Goal: Task Accomplishment & Management: Use online tool/utility

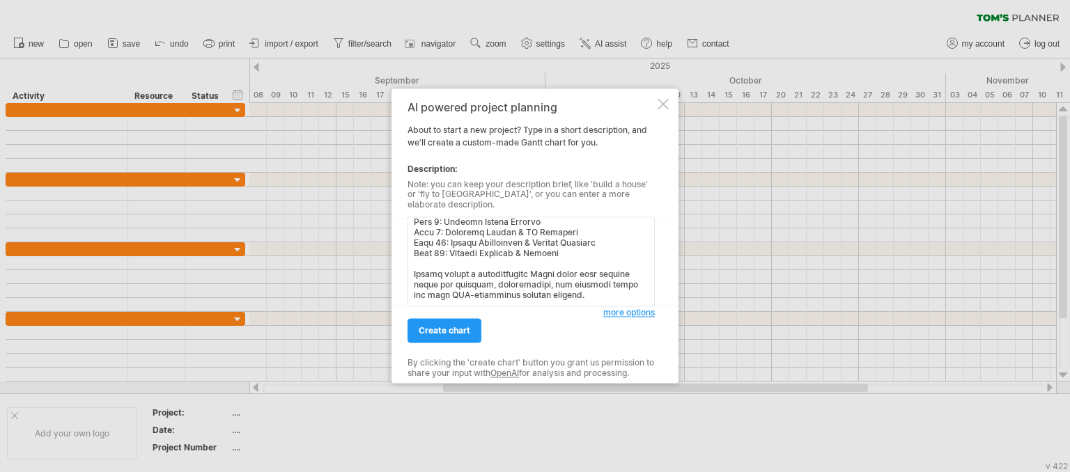
scroll to position [1330, 0]
type textarea "[PERSON_NAME] Chart Creation Prompt Instructions: Create a detailed [PERSON_NAM…"
click at [460, 326] on span "create chart" at bounding box center [445, 331] width 52 height 10
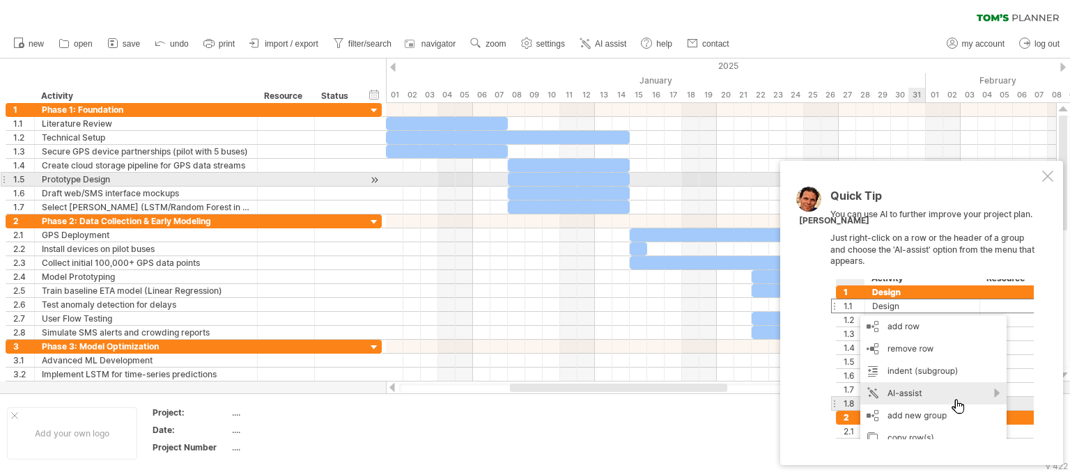
click at [1047, 179] on div at bounding box center [1047, 176] width 11 height 11
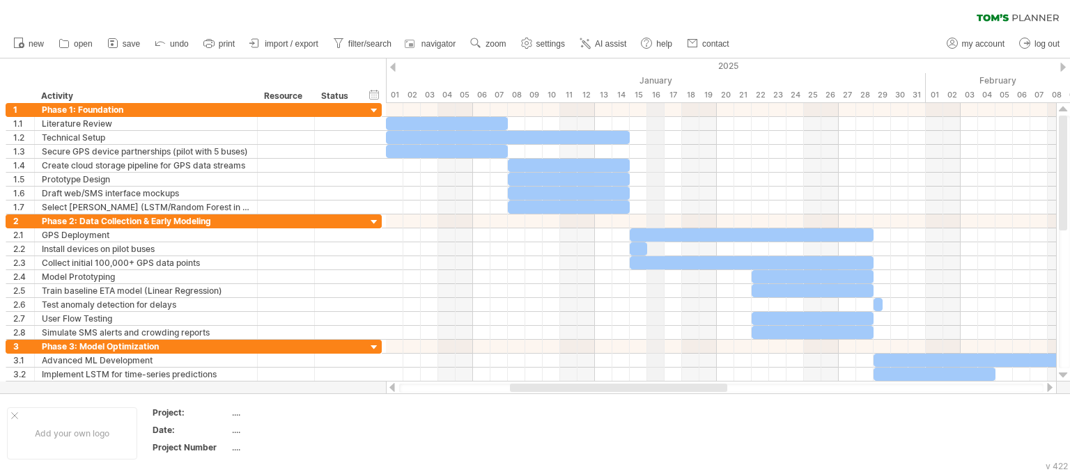
click at [647, 76] on div "January" at bounding box center [656, 80] width 540 height 15
click at [617, 42] on span "AI assist" at bounding box center [610, 44] width 31 height 10
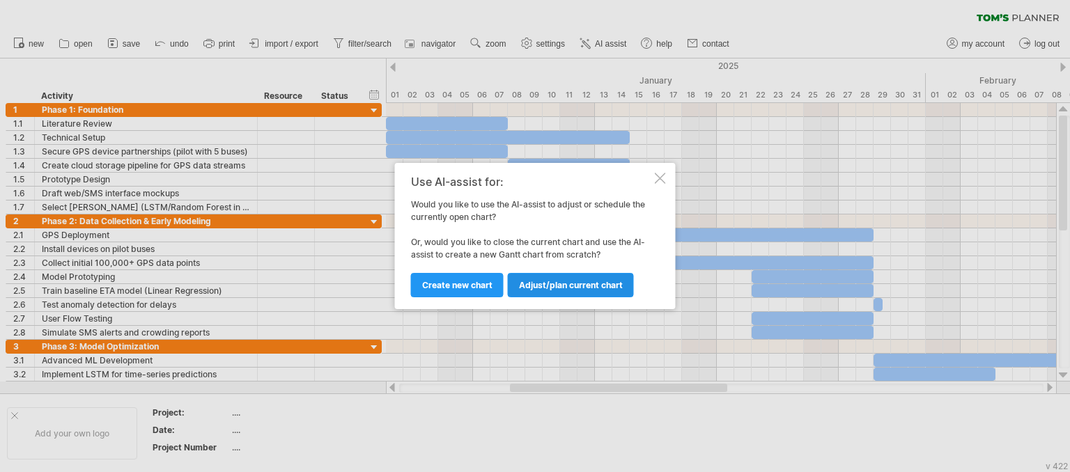
click at [516, 290] on link "Adjust/plan current chart" at bounding box center [571, 285] width 126 height 24
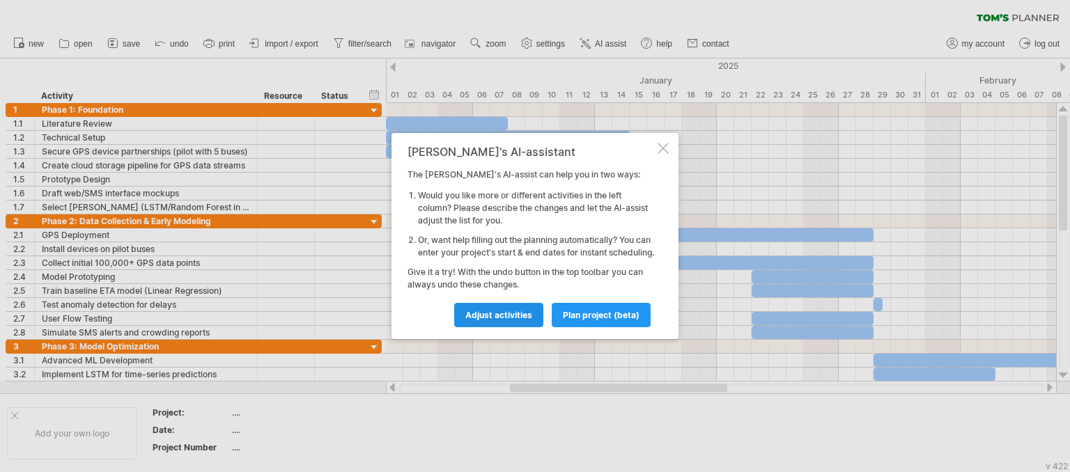
click at [523, 313] on link "Adjust activities" at bounding box center [498, 315] width 89 height 24
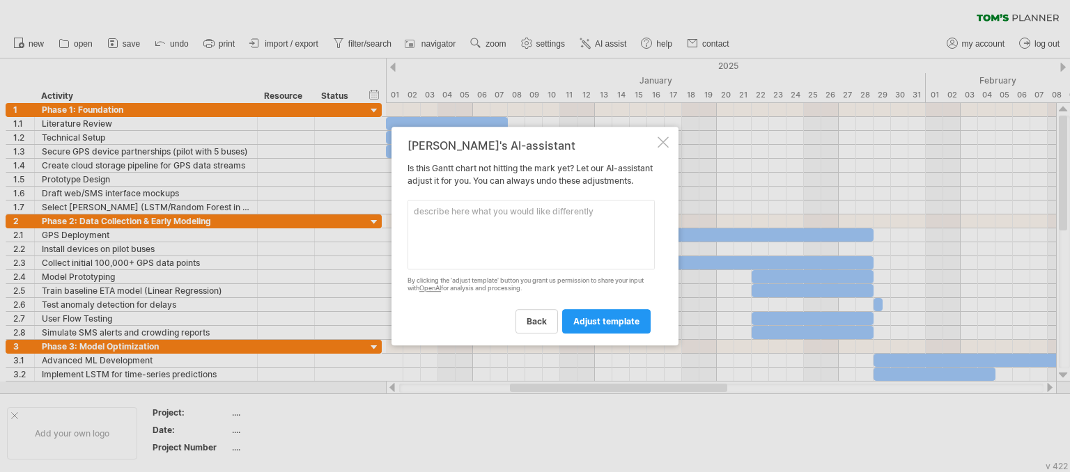
click at [517, 250] on textarea at bounding box center [530, 235] width 247 height 70
paste textarea "[PERSON_NAME] Chart Creation Prompt Instructions: Create a detailed [PERSON_NAM…"
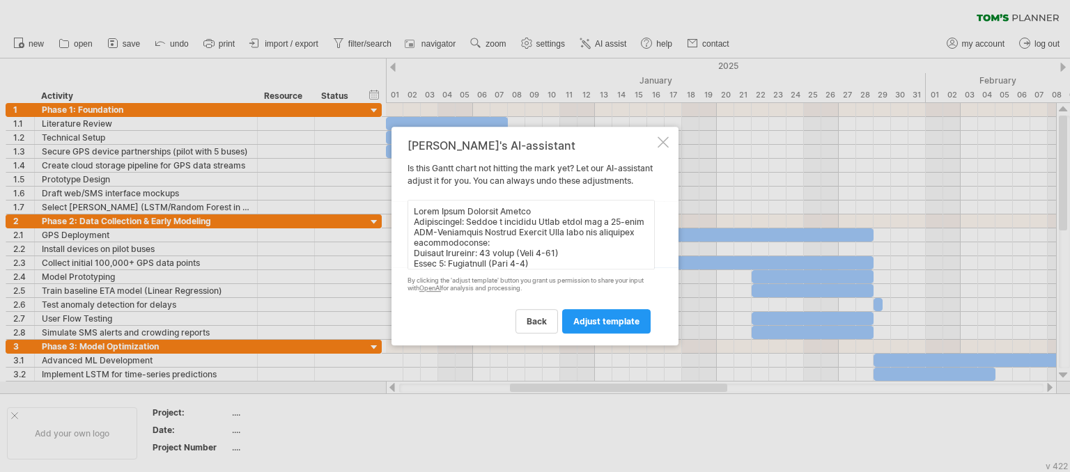
drag, startPoint x: 531, startPoint y: 219, endPoint x: 406, endPoint y: 211, distance: 125.6
click at [406, 211] on div "[PERSON_NAME]'s AI-assistant Is this [PERSON_NAME] chart not hitting the mark y…" at bounding box center [534, 236] width 287 height 219
click at [519, 249] on textarea at bounding box center [530, 235] width 247 height 70
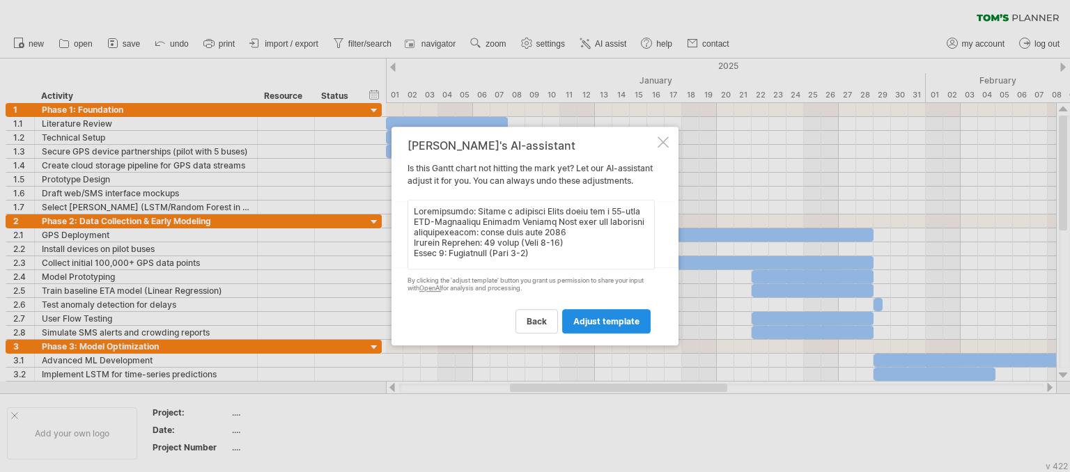
type textarea "Instructions: Create a detailed [PERSON_NAME] chart for a 12-week GPS-Integrate…"
click at [603, 332] on link "adjust template" at bounding box center [606, 321] width 88 height 24
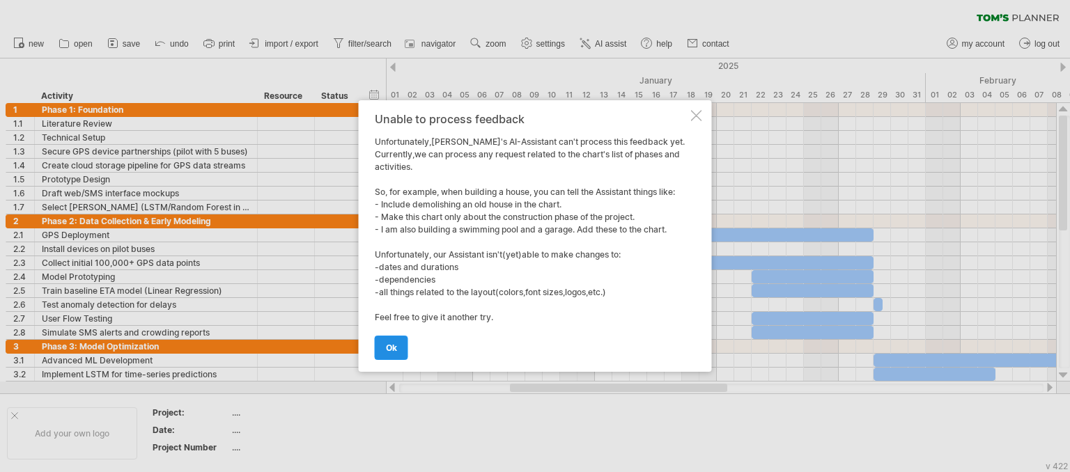
click at [391, 340] on link "ok" at bounding box center [391, 348] width 33 height 24
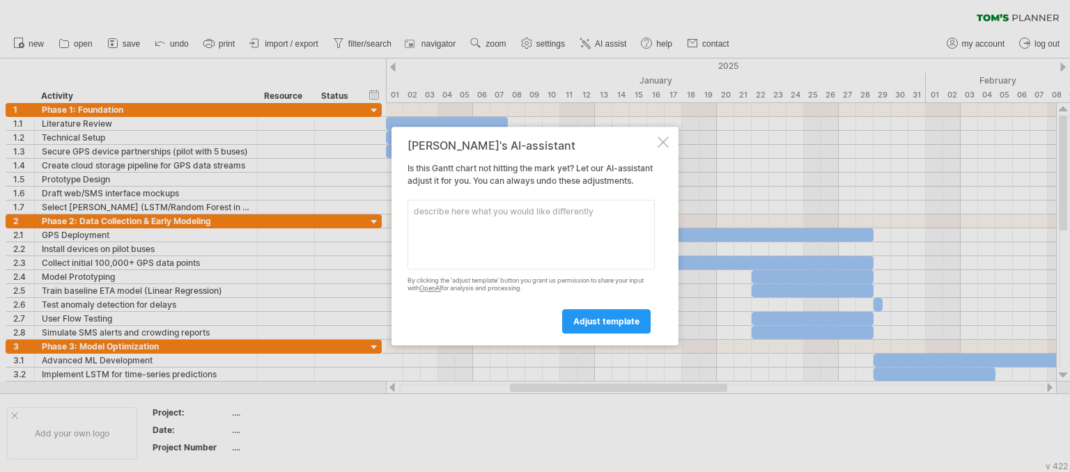
click at [660, 136] on div at bounding box center [662, 141] width 11 height 11
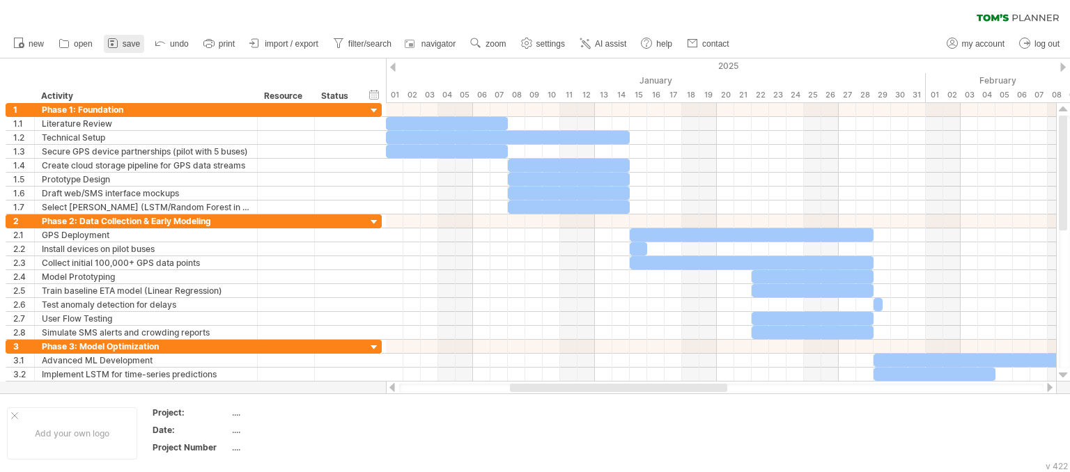
click at [120, 44] on link "save" at bounding box center [124, 44] width 40 height 18
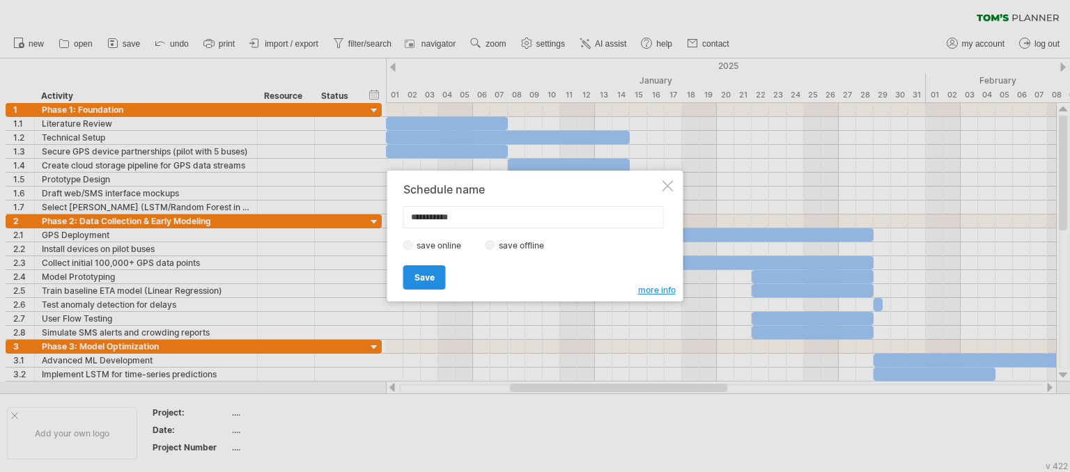
click at [438, 280] on link "Save" at bounding box center [424, 277] width 42 height 24
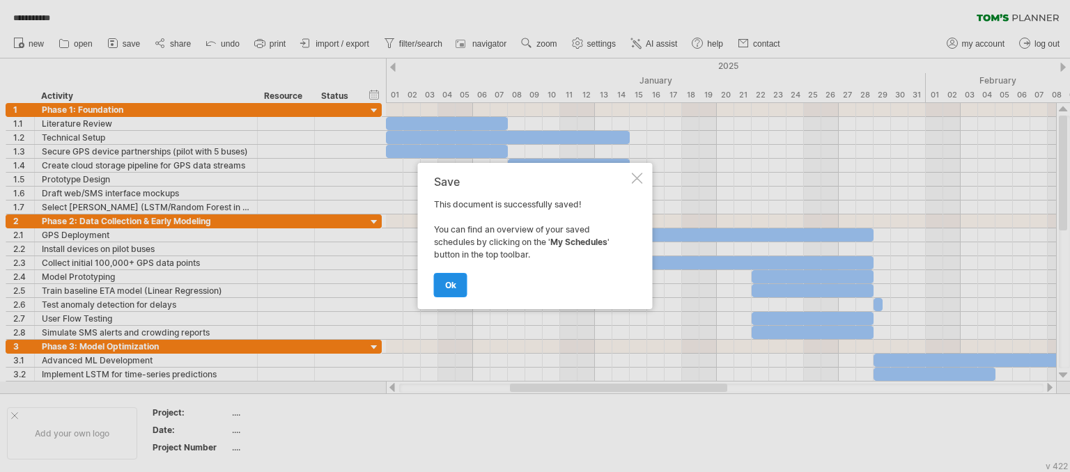
click at [451, 290] on link "ok" at bounding box center [450, 285] width 33 height 24
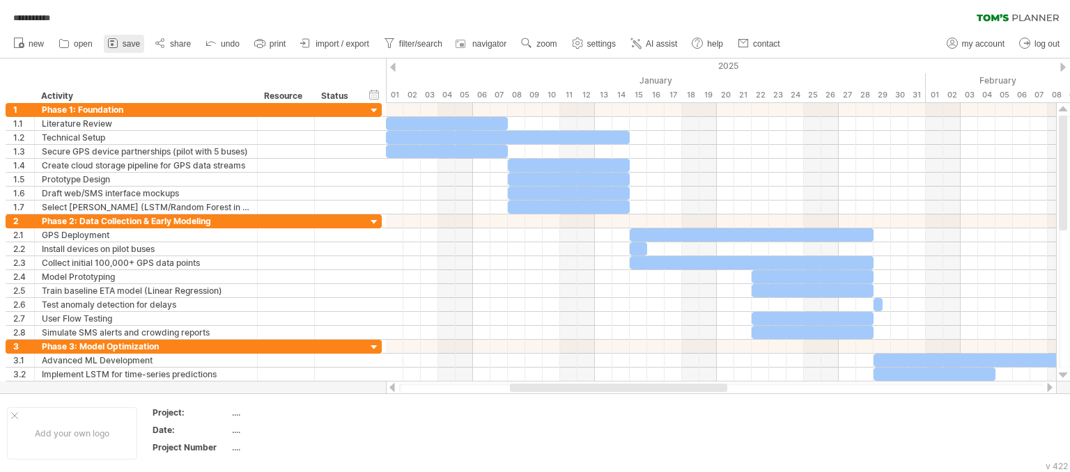
click at [130, 43] on span "save" at bounding box center [131, 44] width 17 height 10
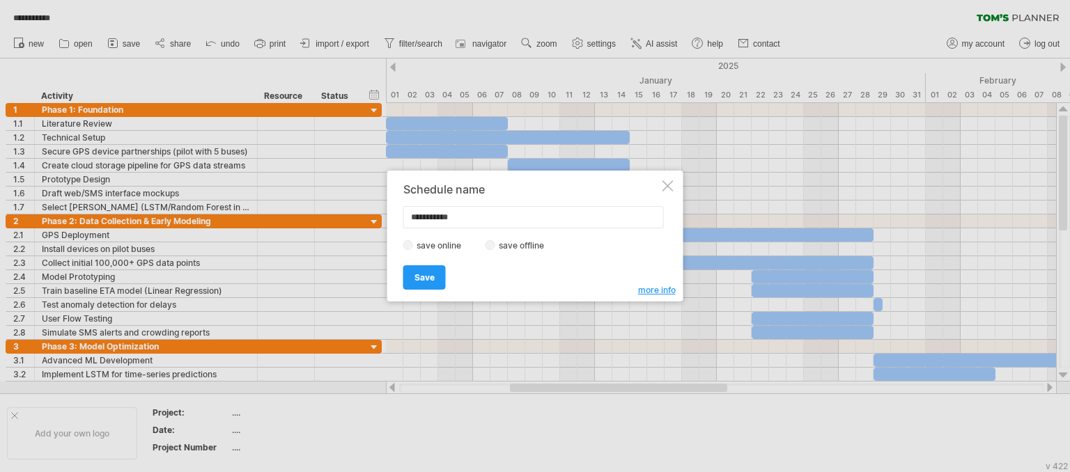
click at [494, 251] on div "save online save offline" at bounding box center [531, 245] width 256 height 13
click at [435, 277] on link "Save" at bounding box center [424, 277] width 42 height 24
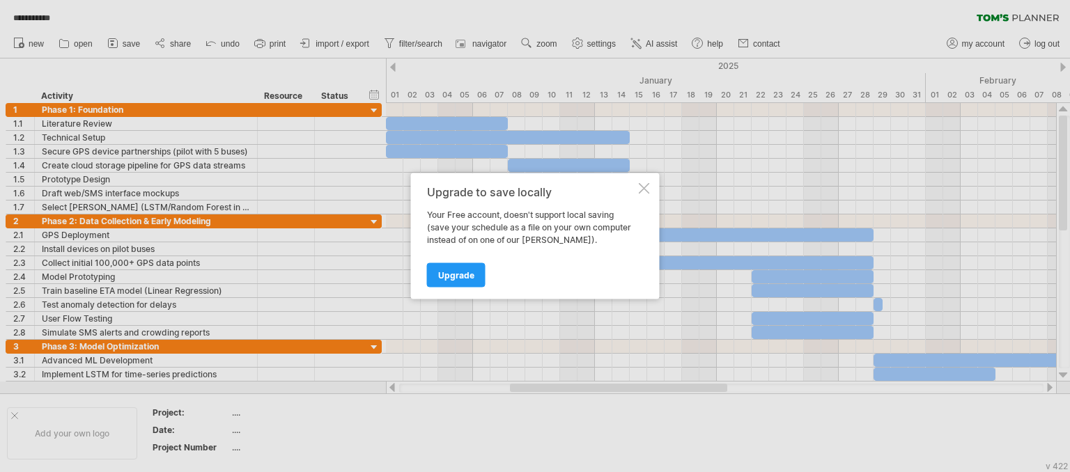
click at [645, 188] on div at bounding box center [644, 188] width 11 height 11
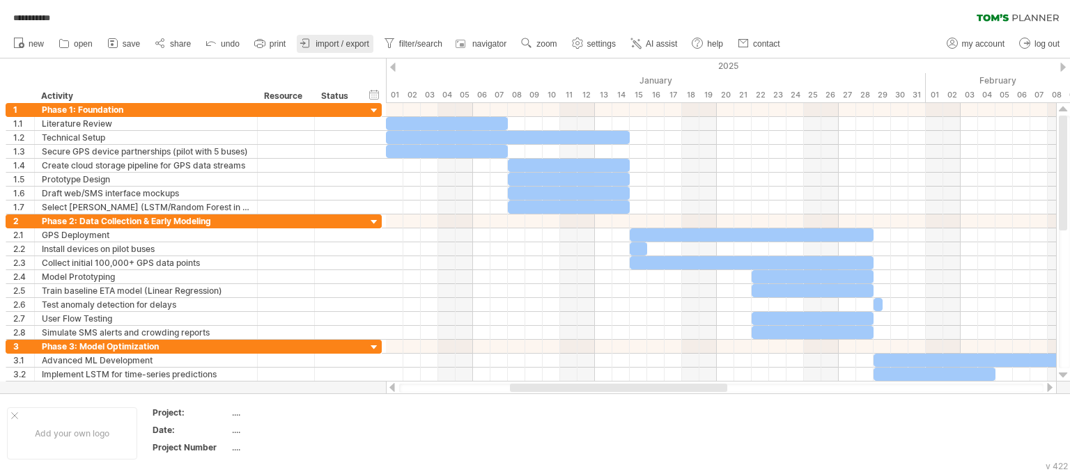
click at [322, 42] on span "import / export" at bounding box center [342, 44] width 54 height 10
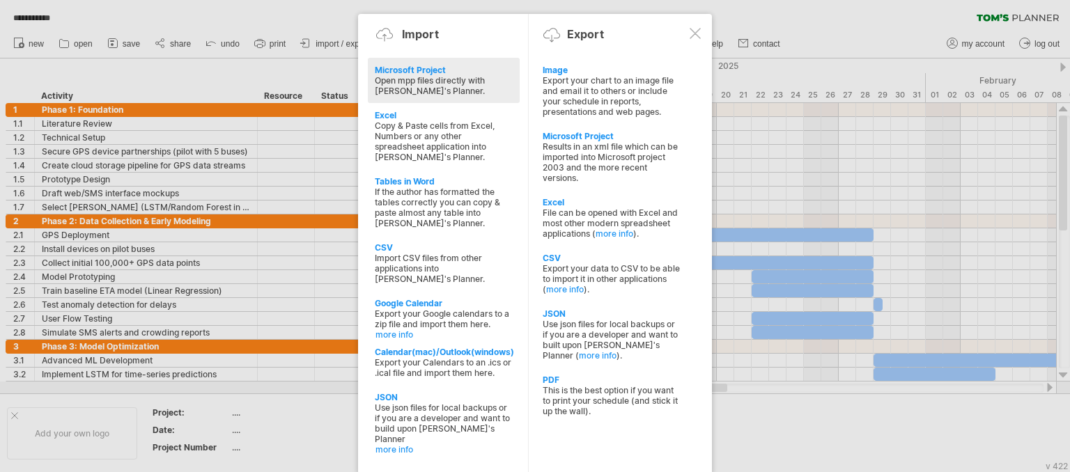
click at [256, 30] on div at bounding box center [535, 236] width 1070 height 472
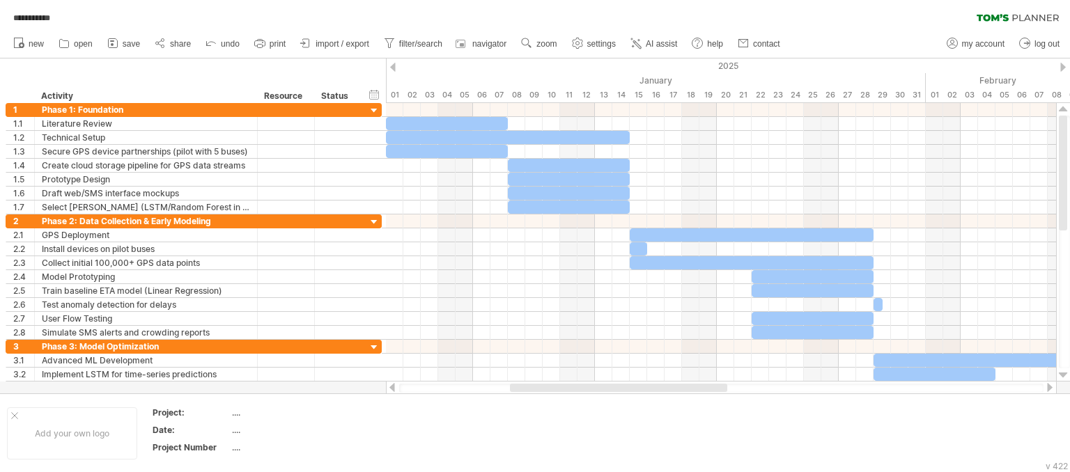
click at [275, 46] on span "print" at bounding box center [277, 44] width 16 height 10
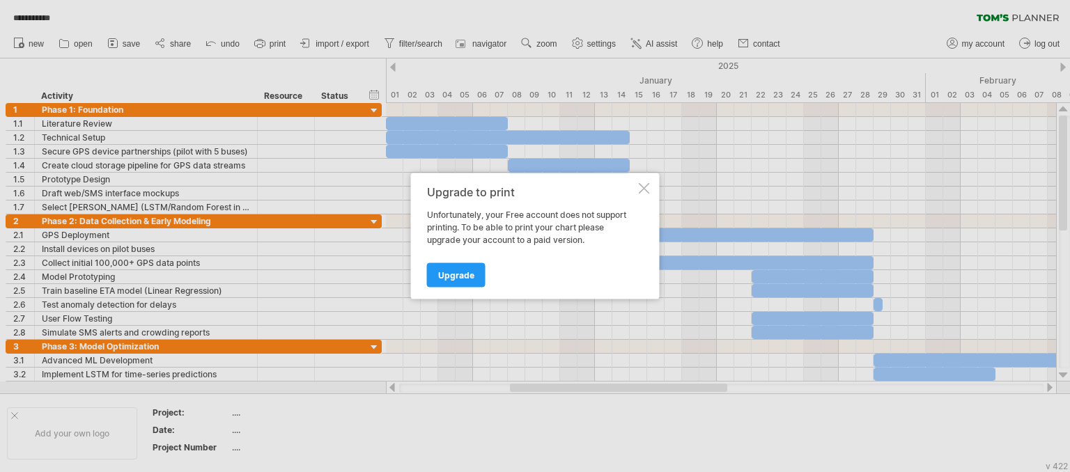
click at [647, 185] on div at bounding box center [644, 188] width 11 height 11
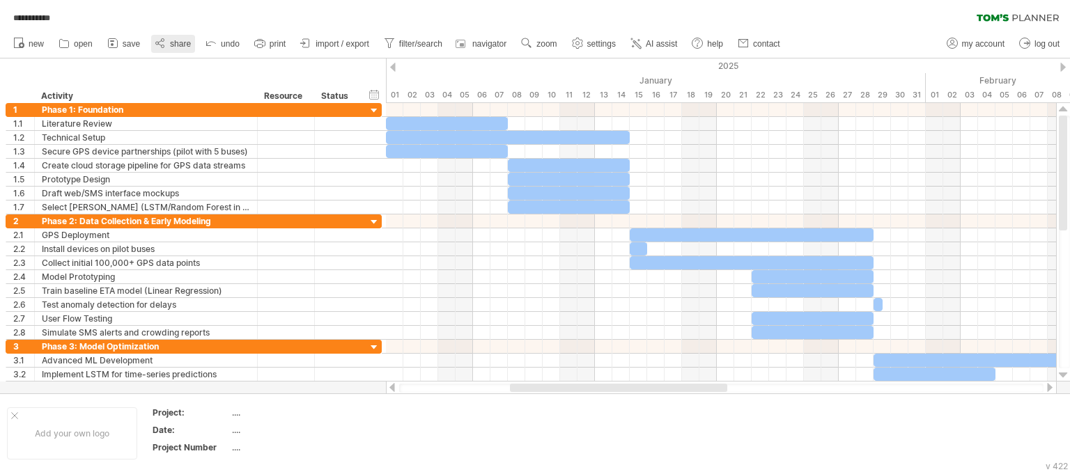
click at [173, 44] on span "share" at bounding box center [180, 44] width 21 height 10
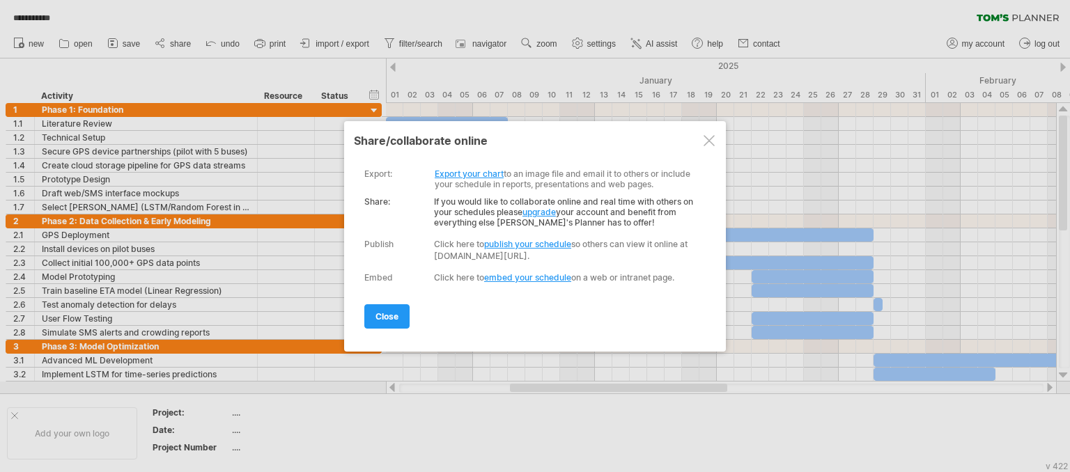
click at [474, 169] on link "Export your chart" at bounding box center [469, 174] width 69 height 10
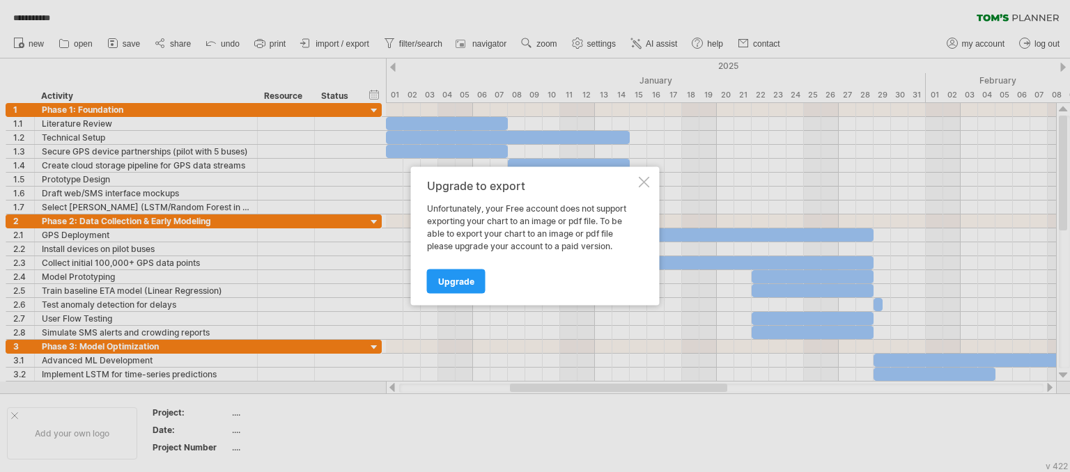
click at [638, 188] on div "Upgrade to export Unfortunately, your Free account does not support exporting y…" at bounding box center [535, 236] width 249 height 139
click at [637, 185] on div "Upgrade to export Unfortunately, your Free account does not support exporting y…" at bounding box center [535, 236] width 249 height 139
click at [641, 180] on div at bounding box center [644, 182] width 11 height 11
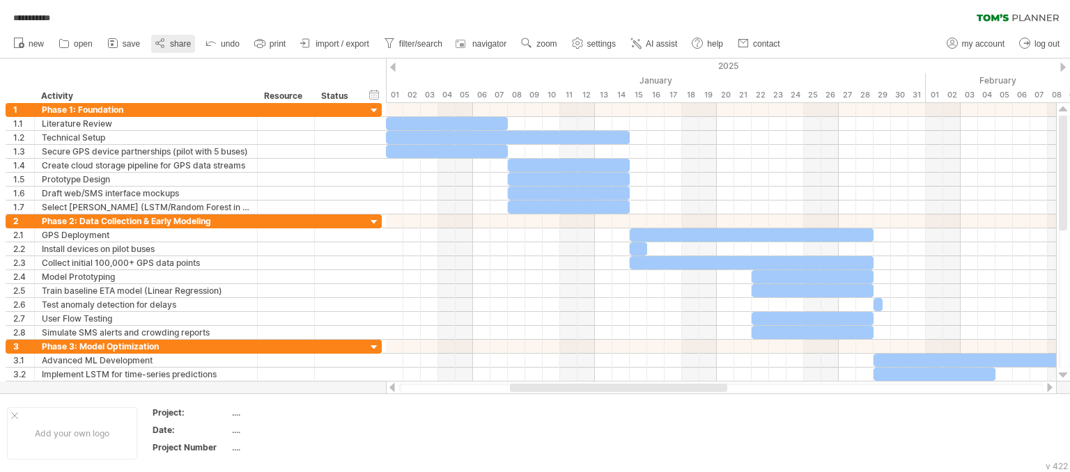
click at [179, 45] on span "share" at bounding box center [180, 44] width 21 height 10
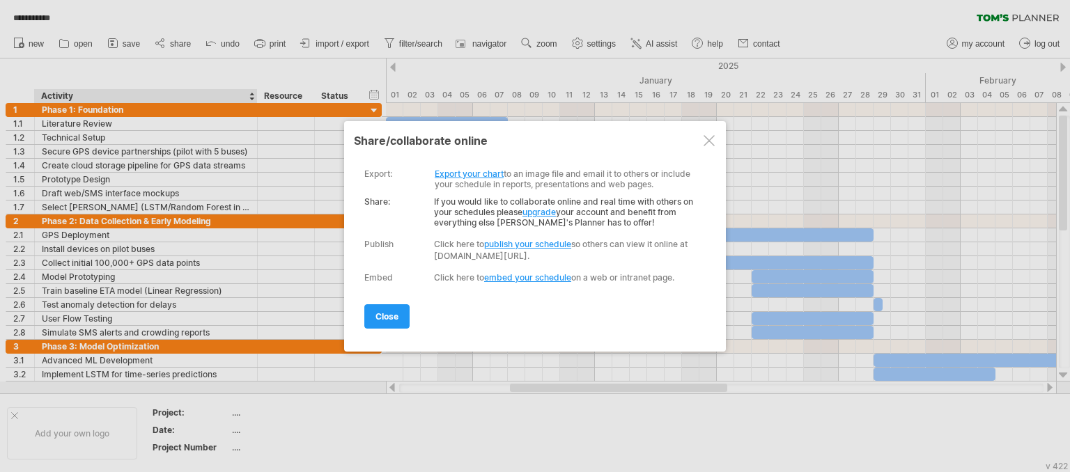
click at [524, 242] on link "publish your schedule" at bounding box center [527, 244] width 87 height 10
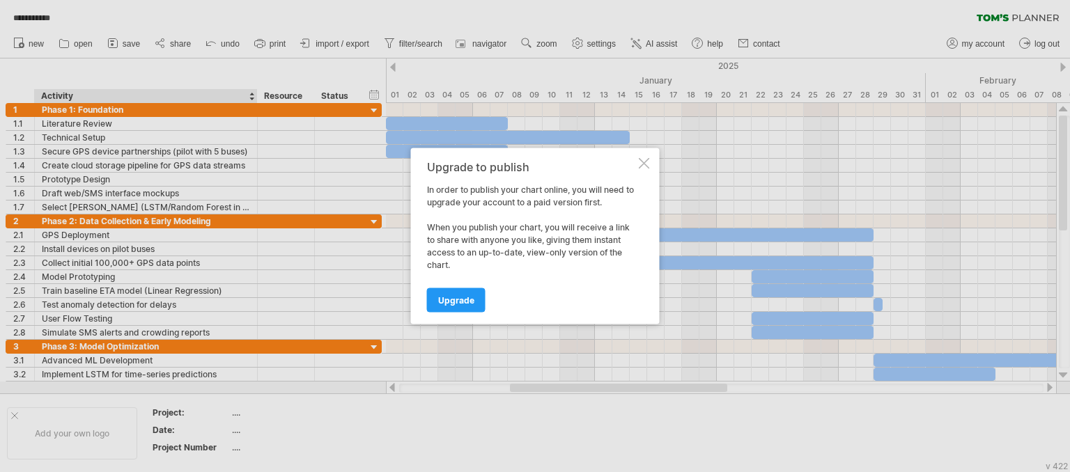
click at [636, 163] on div "Upgrade to publish In order to publish your chart online, you will need to upgr…" at bounding box center [535, 236] width 249 height 176
click at [643, 164] on div at bounding box center [644, 163] width 11 height 11
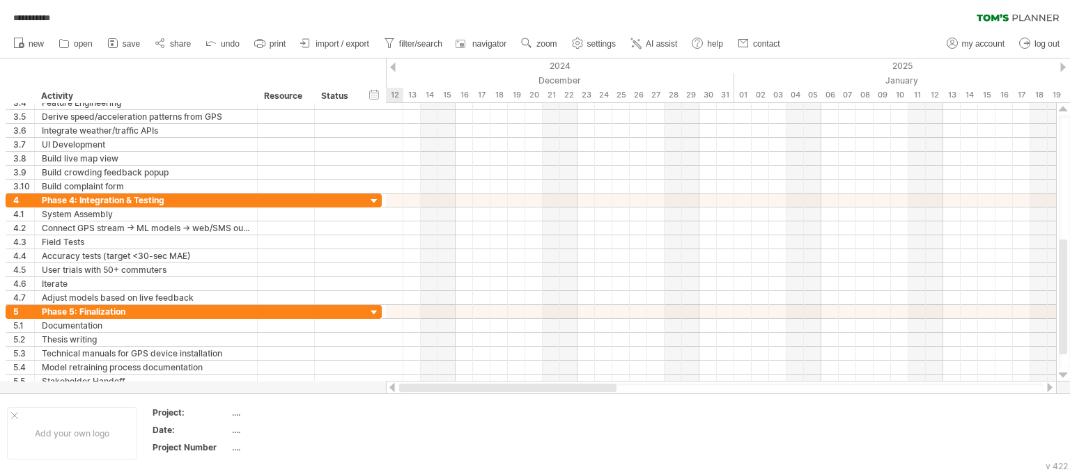
drag, startPoint x: 687, startPoint y: 387, endPoint x: 460, endPoint y: 386, distance: 227.0
click at [460, 386] on div at bounding box center [507, 388] width 217 height 8
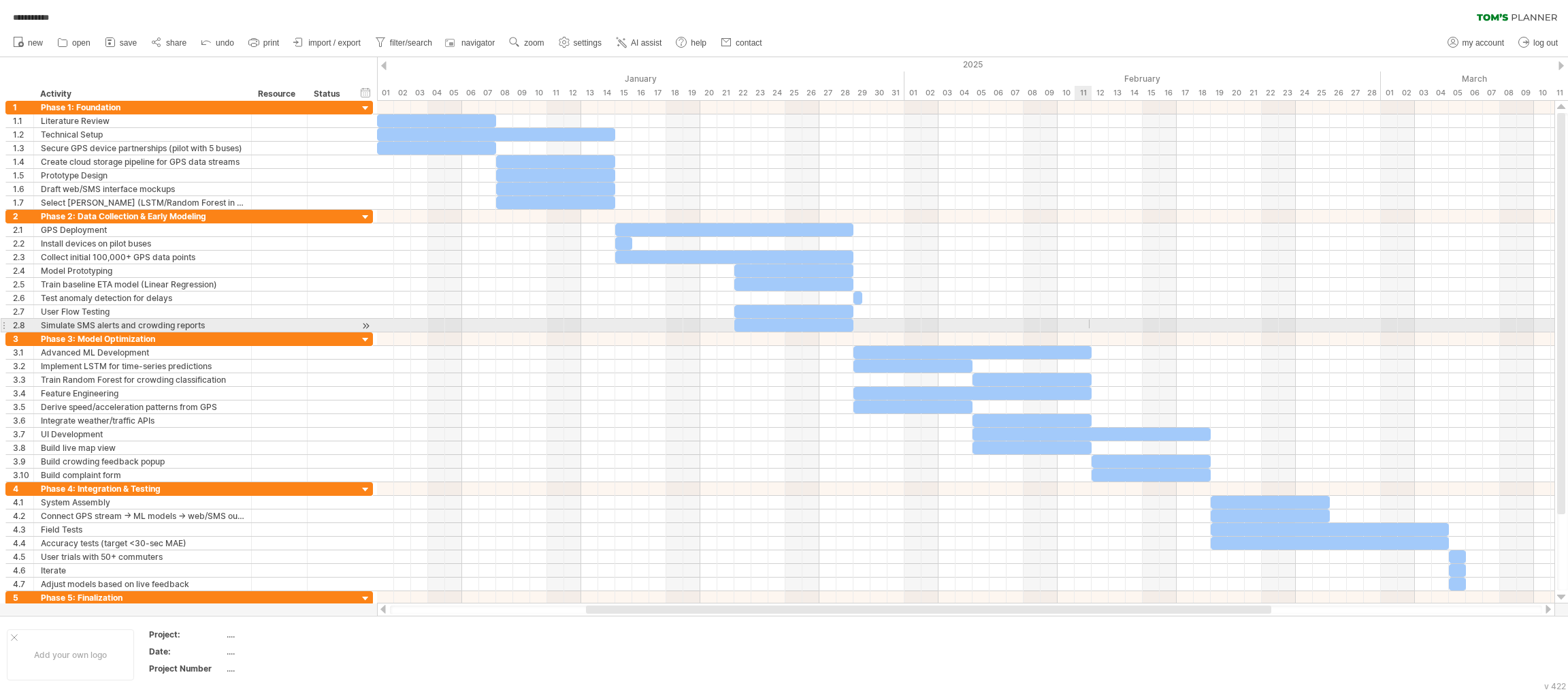
drag, startPoint x: 1090, startPoint y: 320, endPoint x: 1089, endPoint y: 328, distance: 8.1
click at [1045, 328] on div at bounding box center [966, 270] width 1178 height 122
click at [1045, 328] on div at bounding box center [966, 325] width 1178 height 14
